Goal: Information Seeking & Learning: Check status

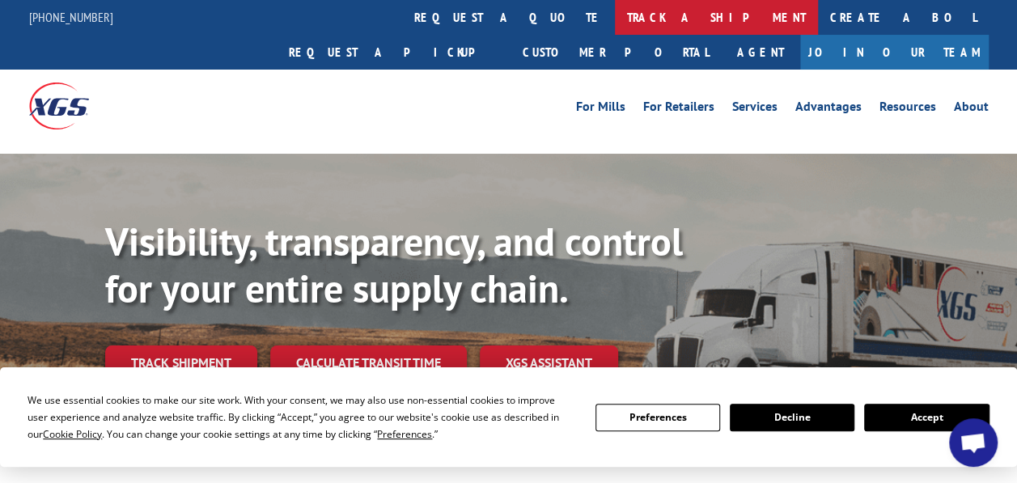
click at [615, 17] on link "track a shipment" at bounding box center [716, 17] width 203 height 35
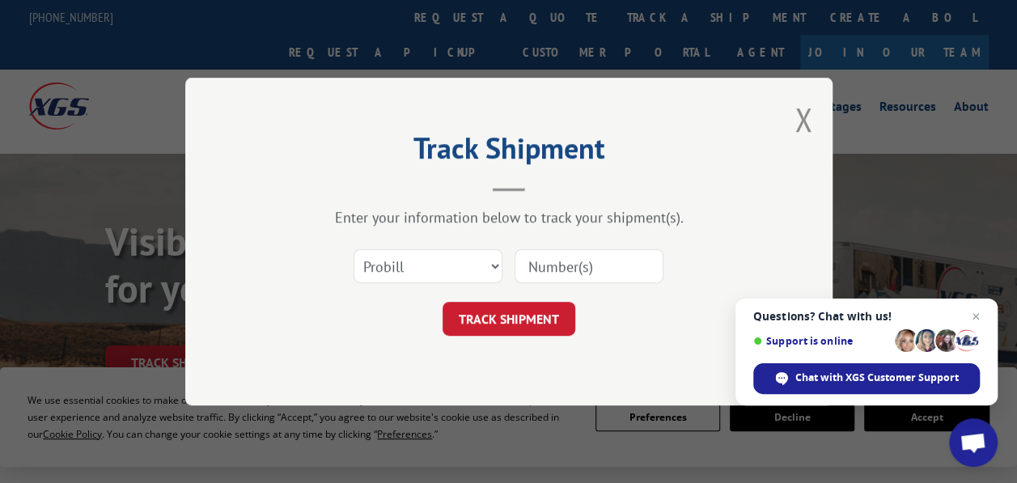
click at [418, 246] on div "Select category... Probill BOL PO" at bounding box center [509, 266] width 486 height 53
click at [398, 261] on select "Select category... Probill BOL PO" at bounding box center [428, 266] width 149 height 34
select select "po"
click at [354, 249] on select "Select category... Probill BOL PO" at bounding box center [428, 266] width 149 height 34
drag, startPoint x: 544, startPoint y: 267, endPoint x: 510, endPoint y: 309, distance: 54.1
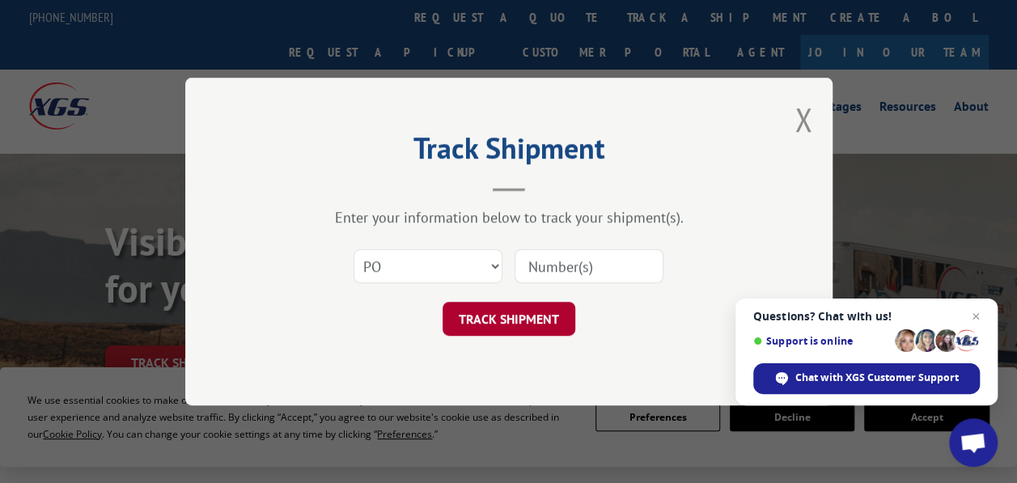
click at [544, 267] on input at bounding box center [589, 266] width 149 height 34
paste input "42516210"
type input "42516210"
click at [505, 320] on button "TRACK SHIPMENT" at bounding box center [509, 319] width 133 height 34
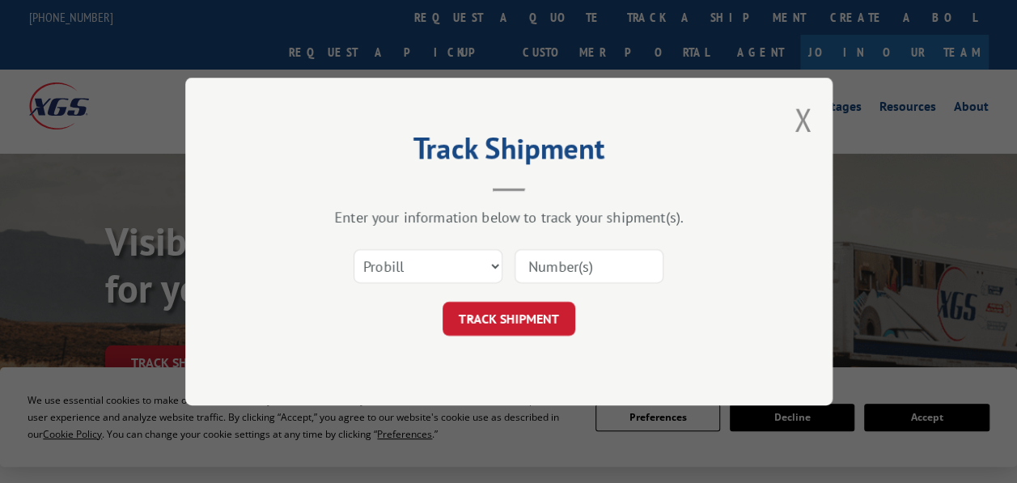
click at [428, 268] on select "Select category... Probill BOL PO" at bounding box center [428, 266] width 149 height 34
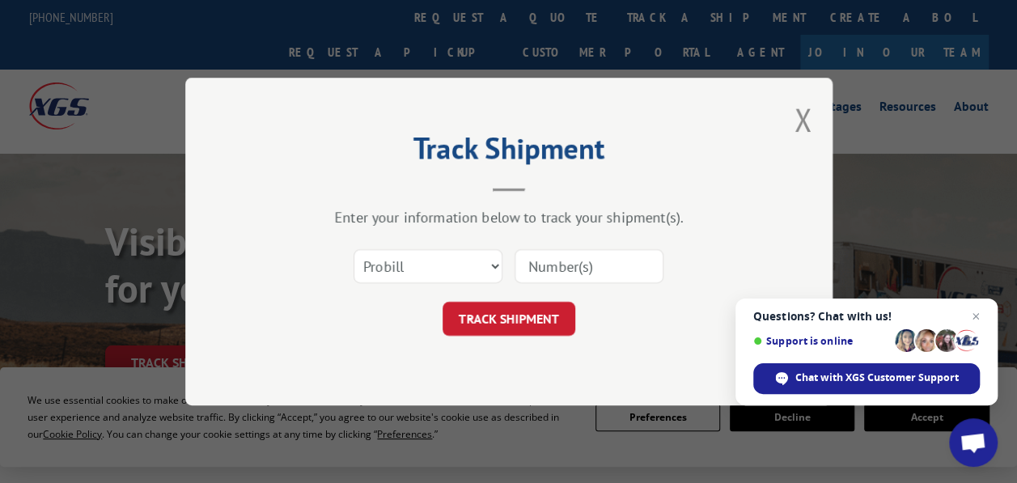
select select "po"
click at [354, 249] on select "Select category... Probill BOL PO" at bounding box center [428, 266] width 149 height 34
click at [542, 271] on input at bounding box center [589, 266] width 149 height 34
paste input "41519888"
type input "41519888"
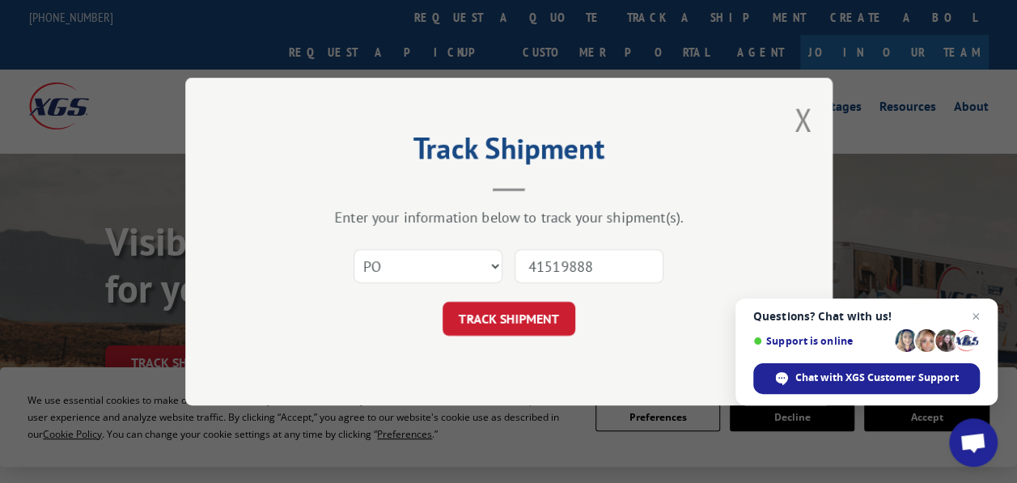
click button "TRACK SHIPMENT" at bounding box center [509, 319] width 133 height 34
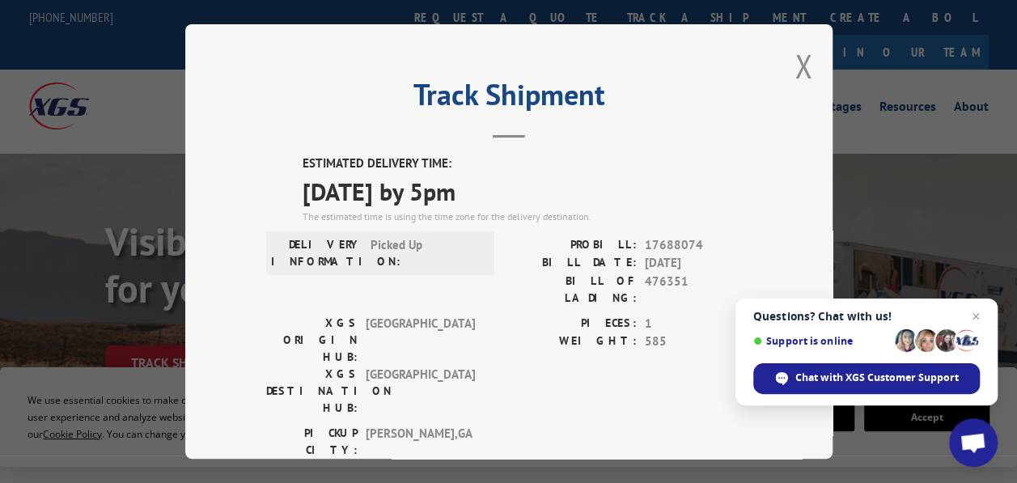
click at [373, 244] on span "Picked Up" at bounding box center [425, 252] width 109 height 34
